Goal: Task Accomplishment & Management: Complete application form

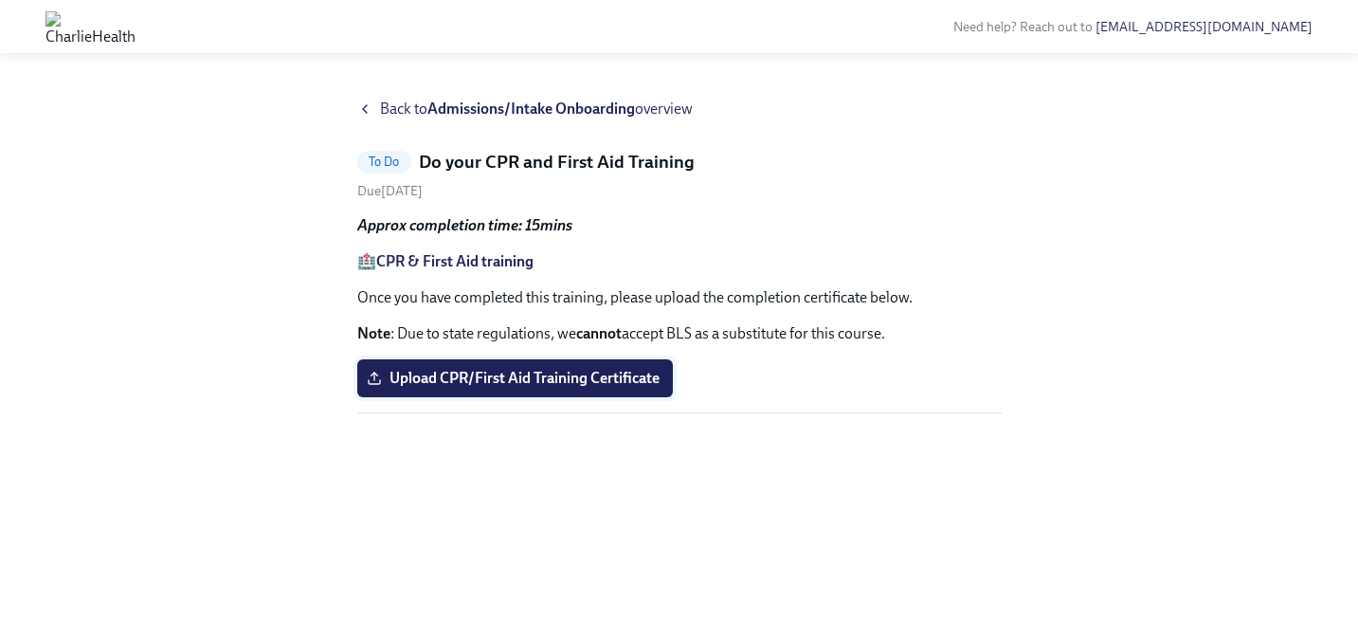
click at [611, 369] on span "Upload CPR/First Aid Training Certificate" at bounding box center [515, 378] width 289 height 19
click at [0, 0] on input "Upload CPR/First Aid Training Certificate" at bounding box center [0, 0] width 0 height 0
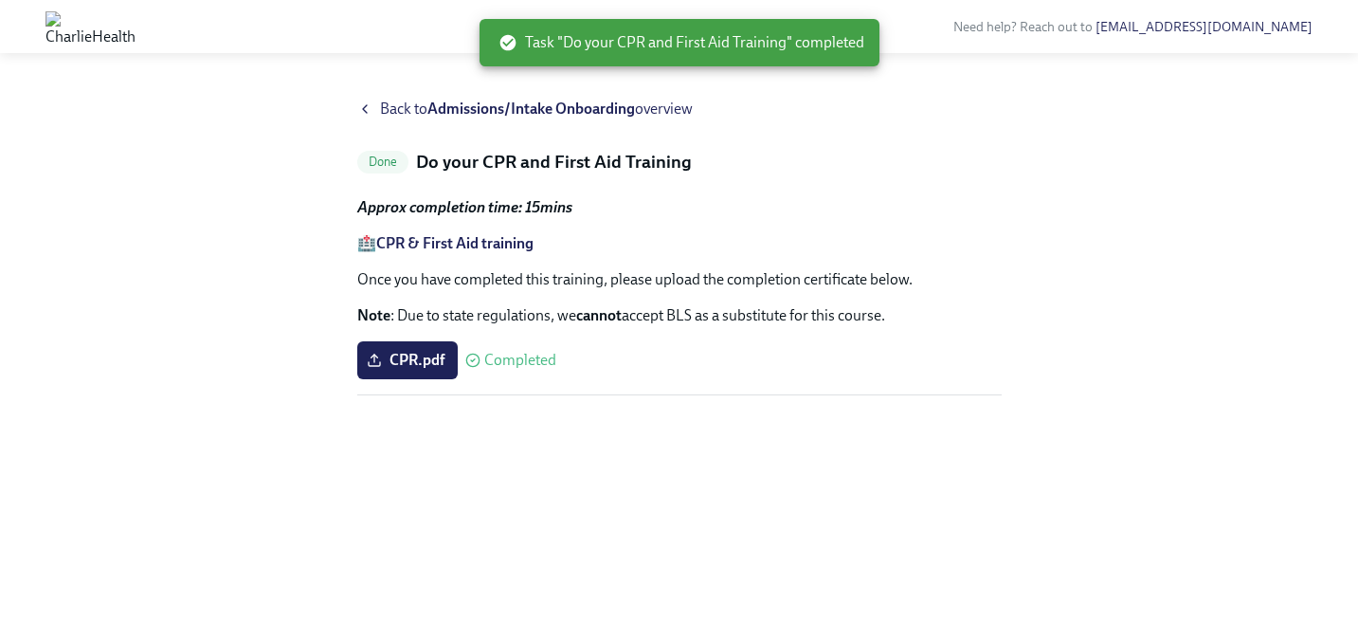
click at [457, 117] on strong "Admissions/Intake Onboarding" at bounding box center [531, 109] width 208 height 18
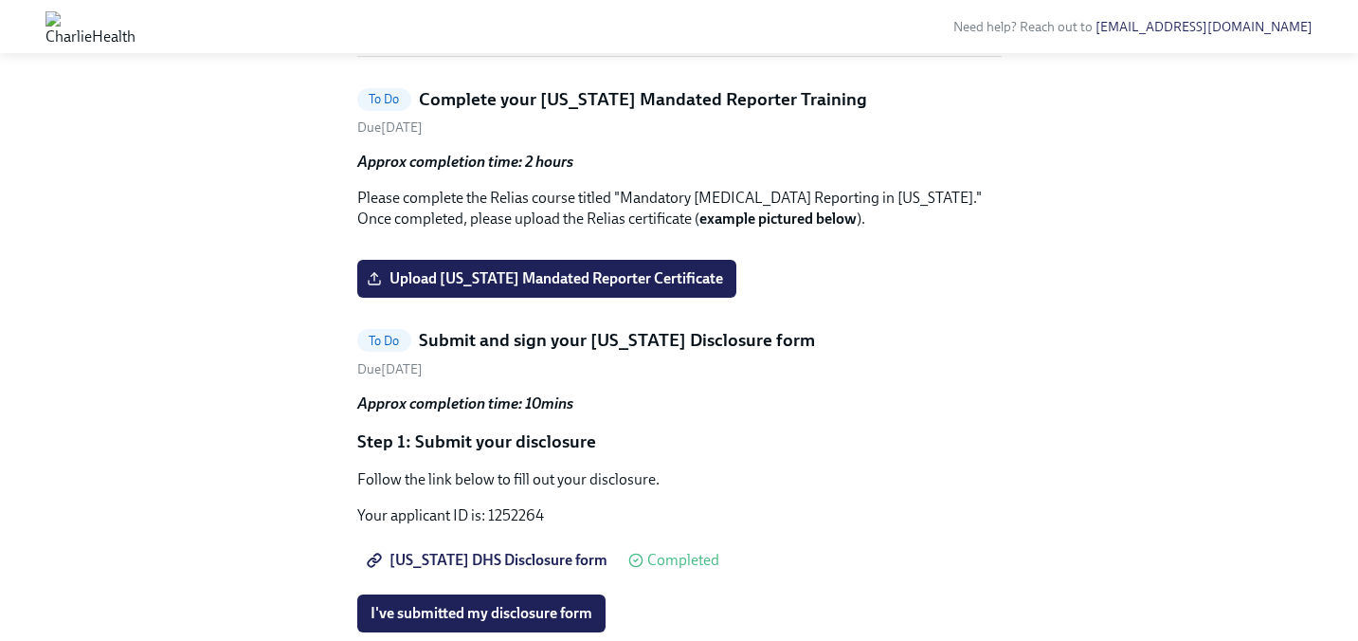
scroll to position [1670, 0]
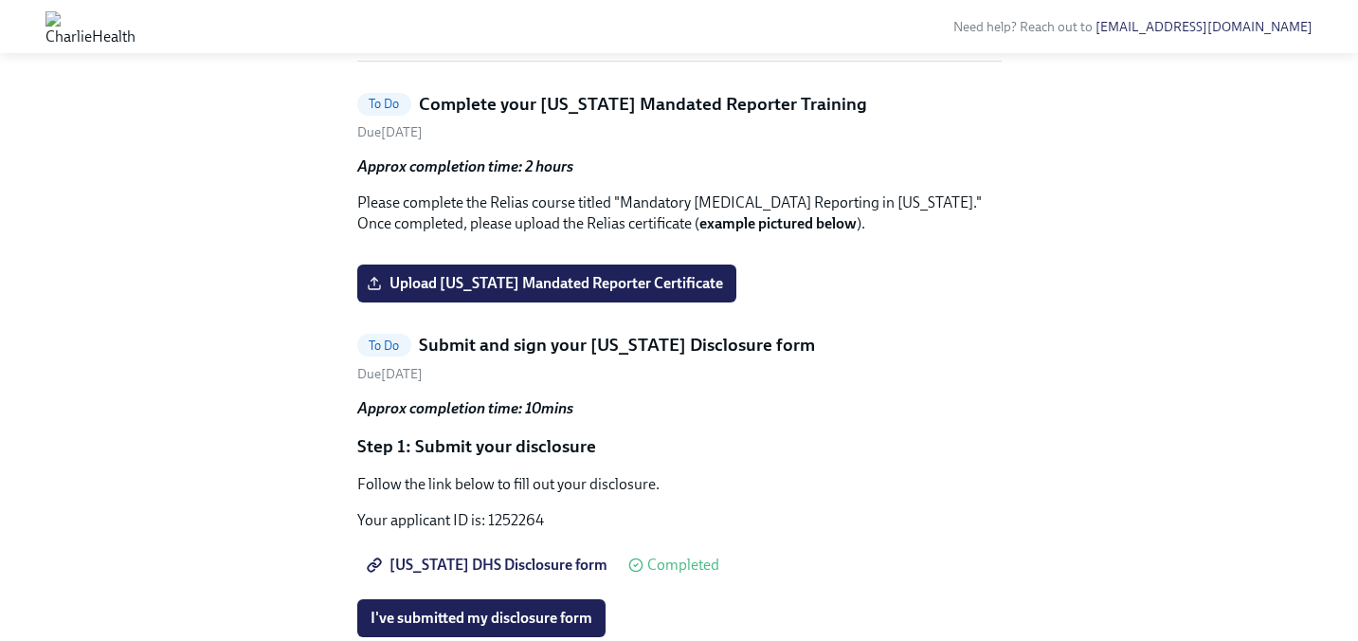
click at [419, 36] on span "I've signed my AZ Criminal History Affidavit" at bounding box center [514, 26] width 287 height 19
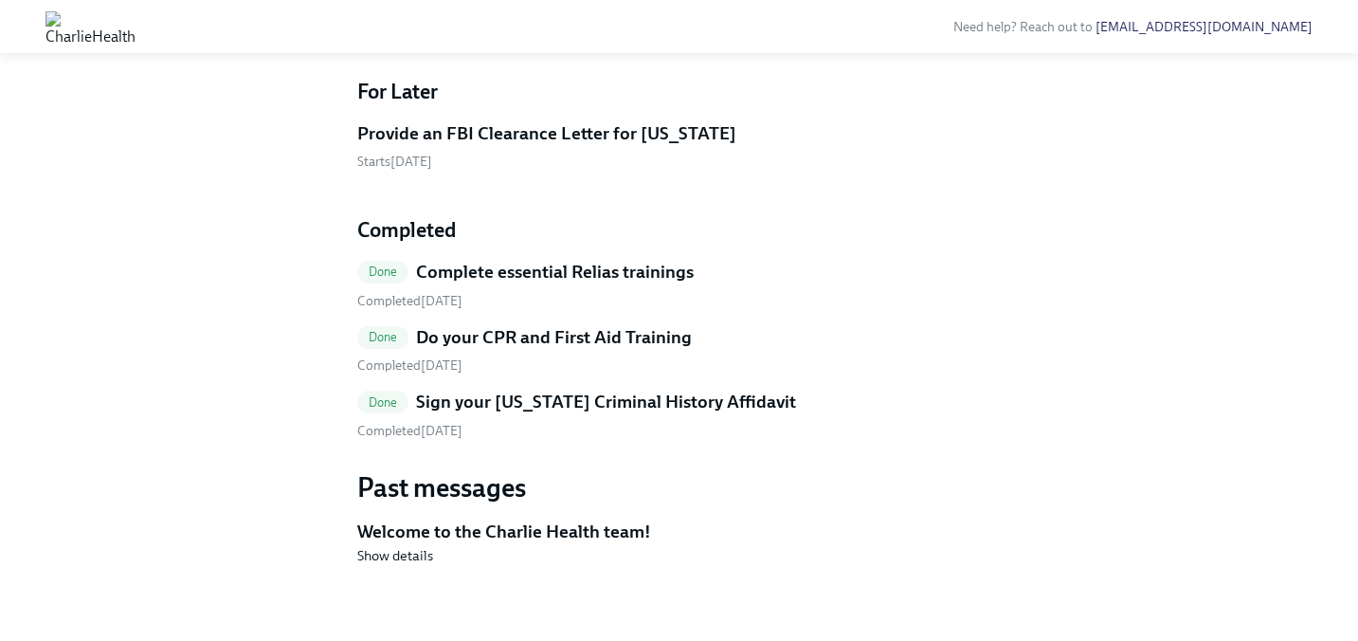
scroll to position [2848, 0]
click at [469, 404] on h5 "Sign your [US_STATE] Criminal History Affidavit" at bounding box center [606, 401] width 380 height 25
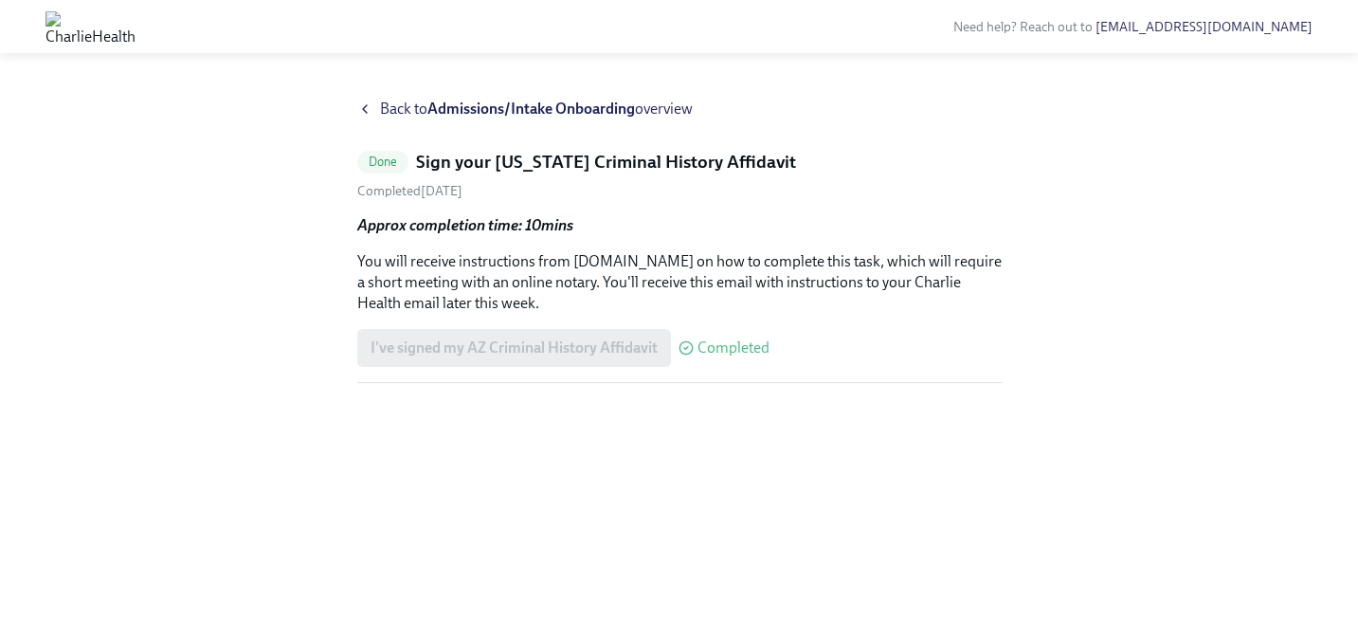
click at [704, 353] on span "Completed" at bounding box center [733, 347] width 72 height 15
click at [577, 356] on div "I've signed my AZ Criminal History Affidavit Completed" at bounding box center [563, 348] width 412 height 38
click at [392, 113] on span "Back to Admissions/Intake Onboarding overview" at bounding box center [536, 109] width 313 height 21
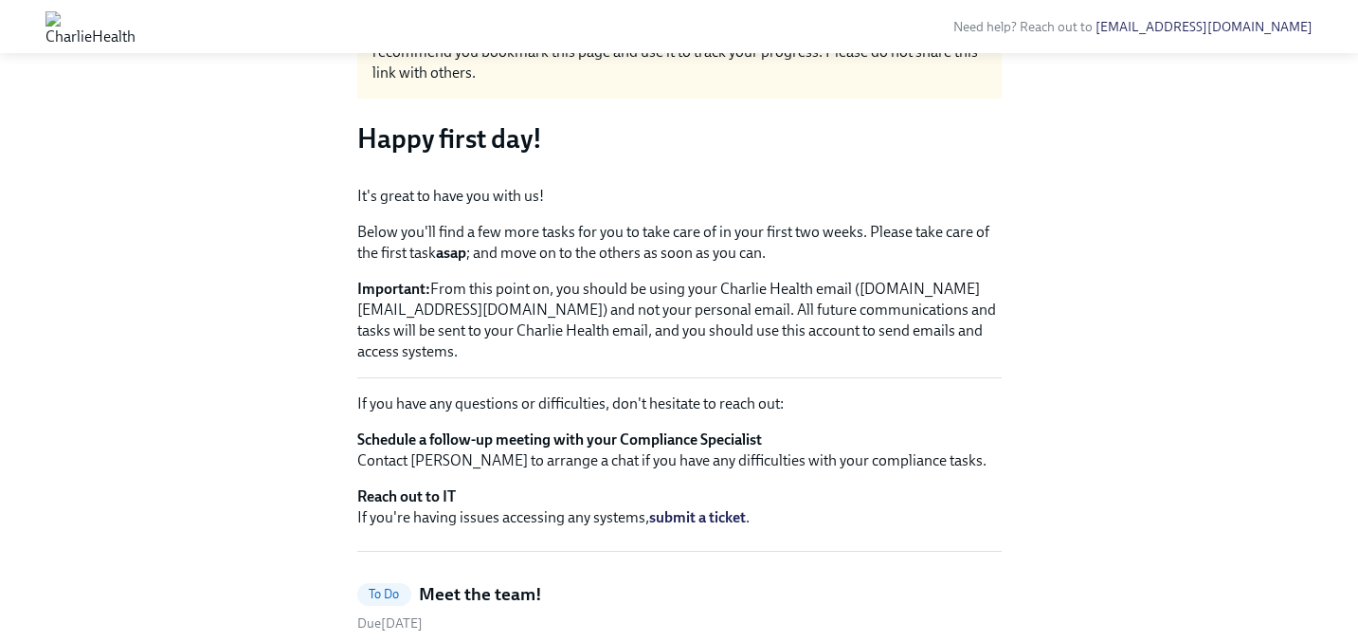
scroll to position [81, 0]
